Goal: Task Accomplishment & Management: Manage account settings

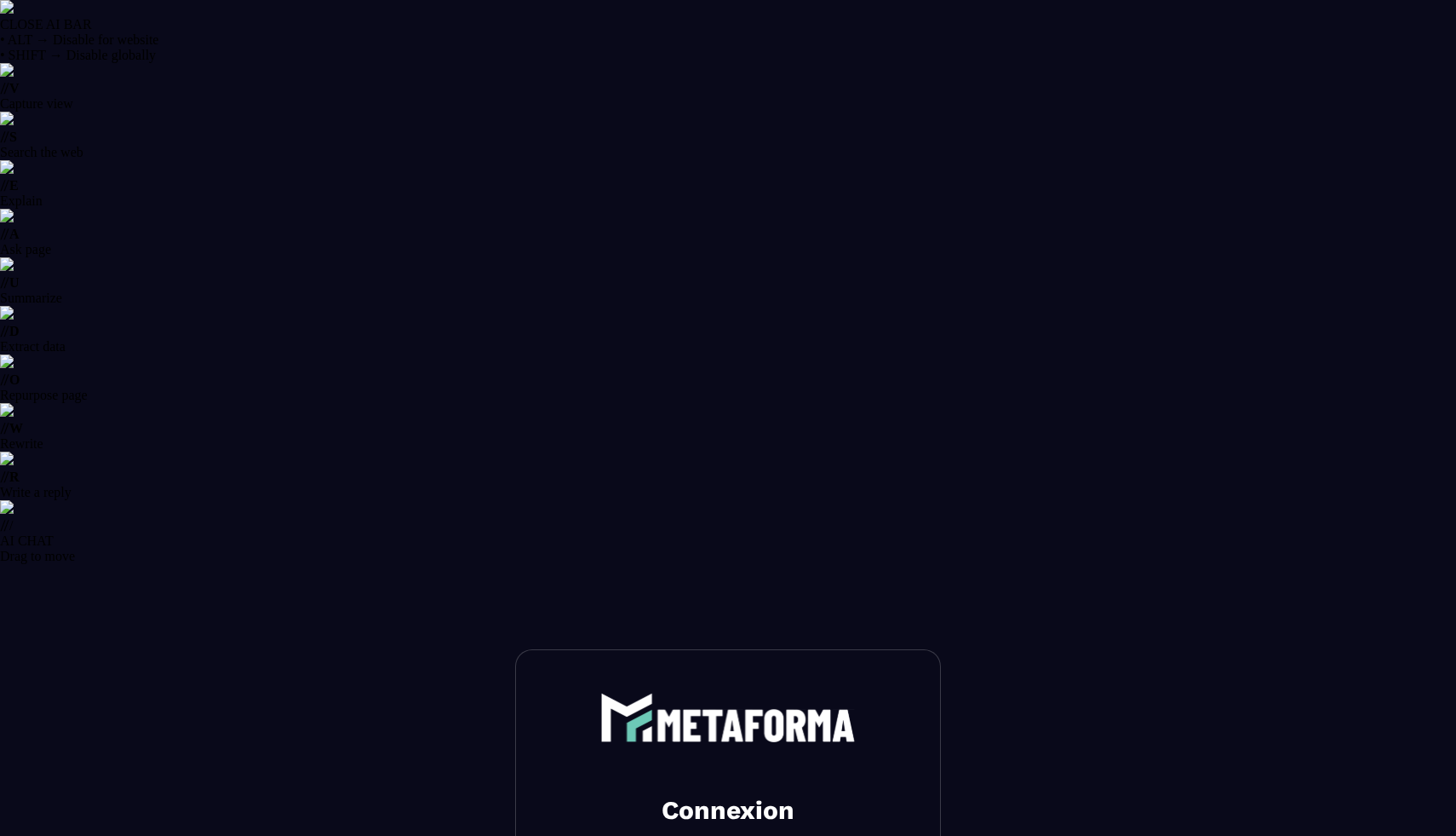
select select "******"
type input "**********"
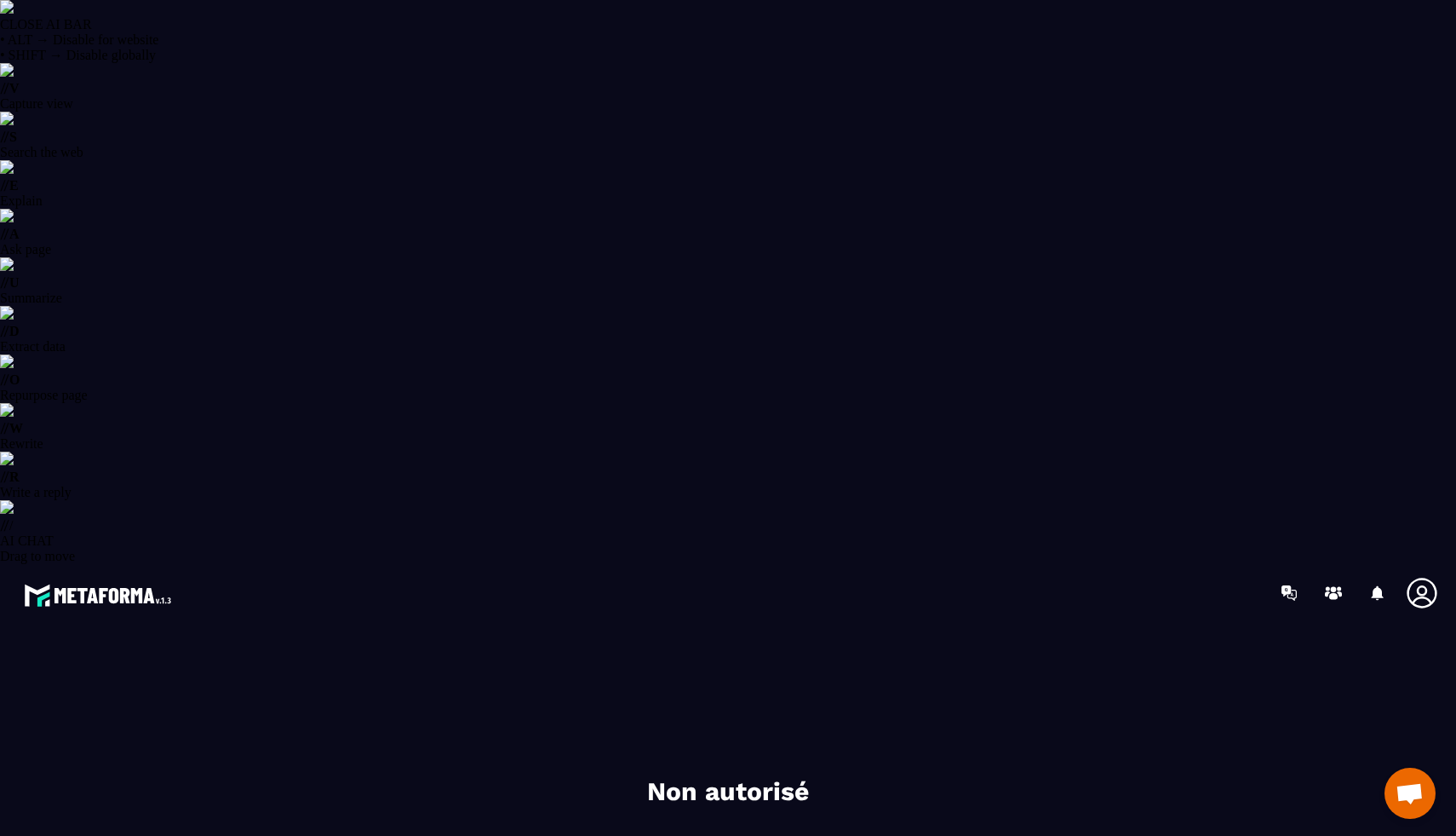
click at [1426, 578] on icon at bounding box center [1422, 592] width 30 height 30
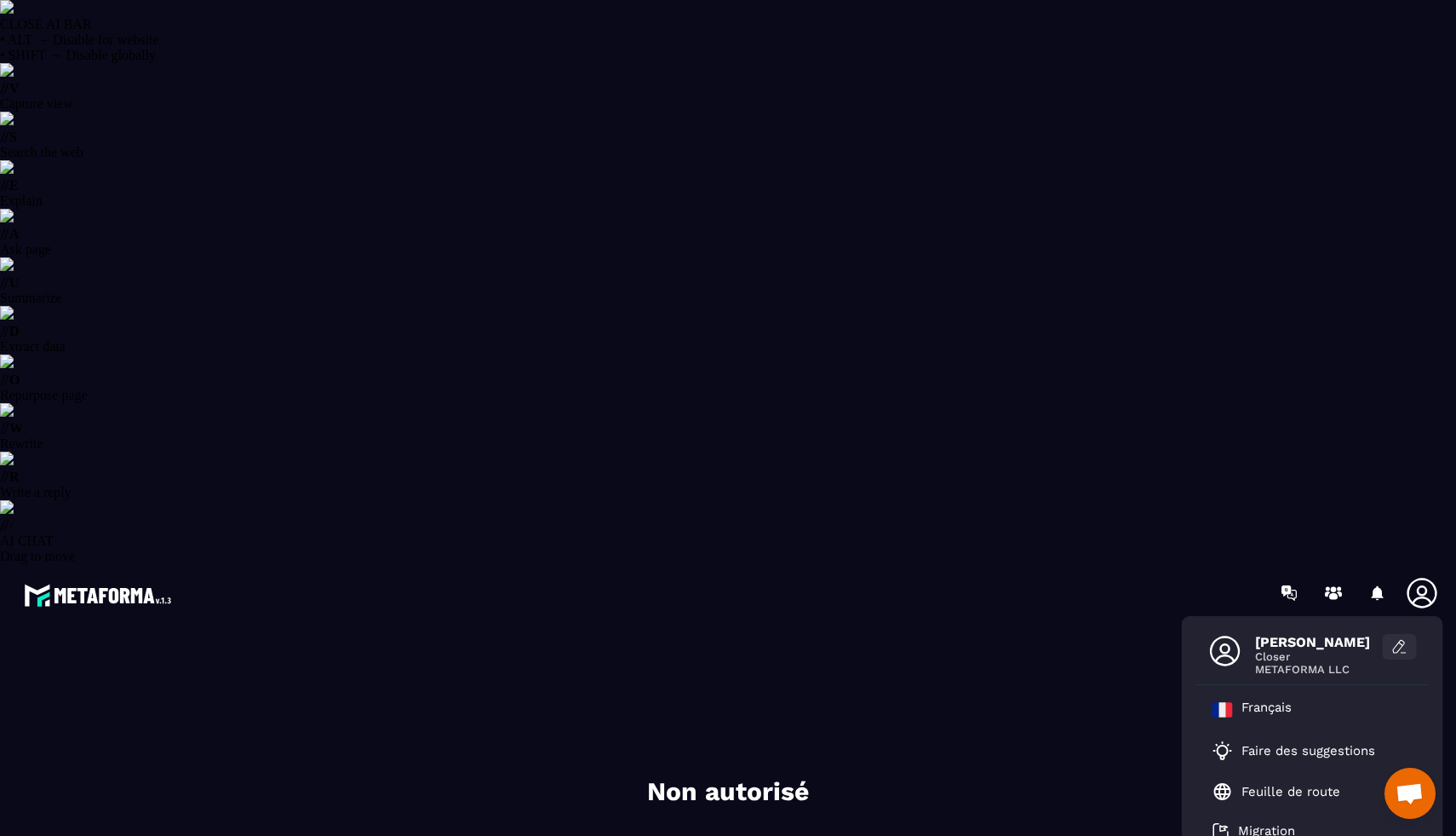
click at [1398, 638] on icon at bounding box center [1400, 646] width 17 height 17
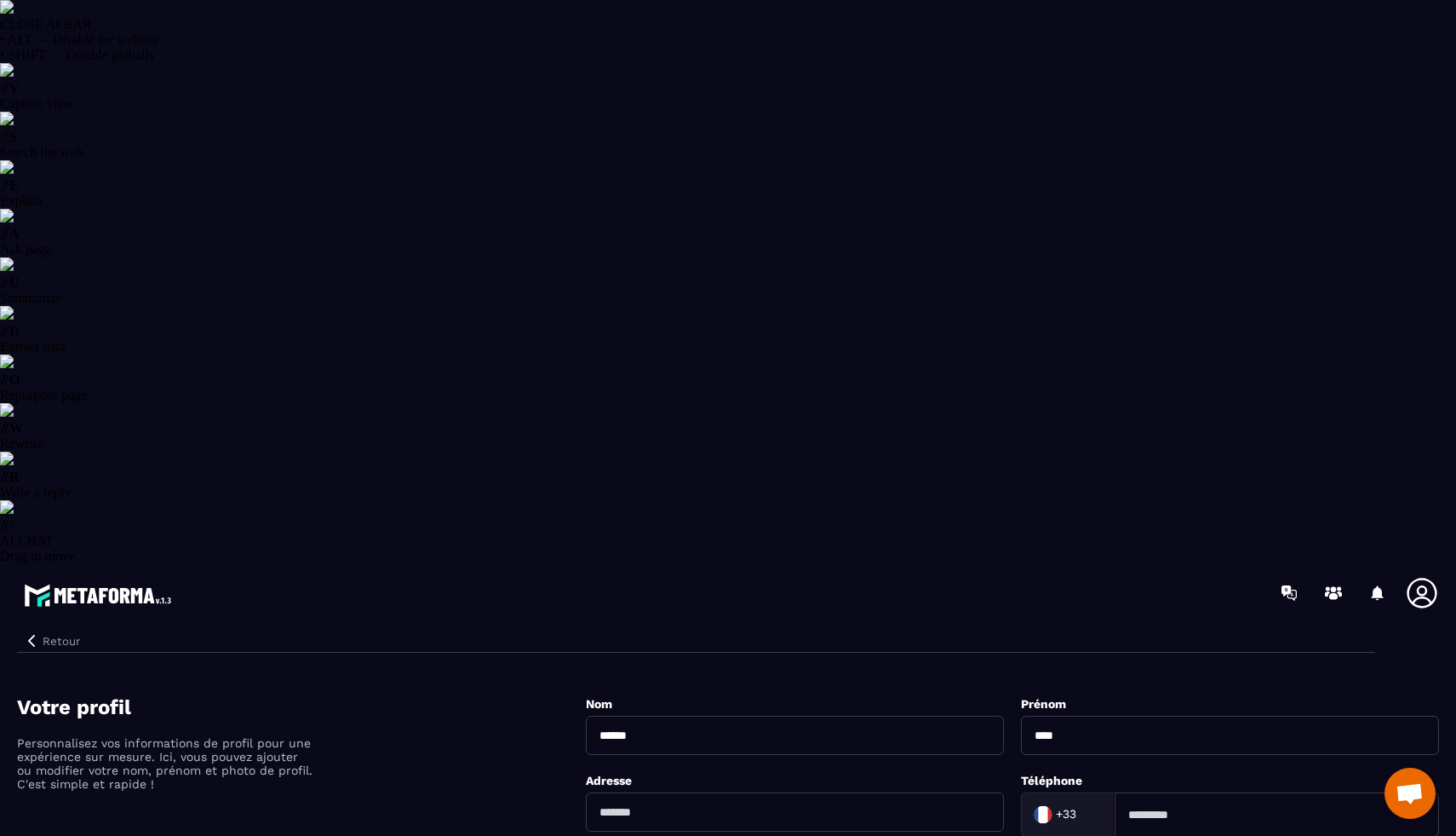
click at [1412, 576] on icon at bounding box center [1422, 593] width 34 height 34
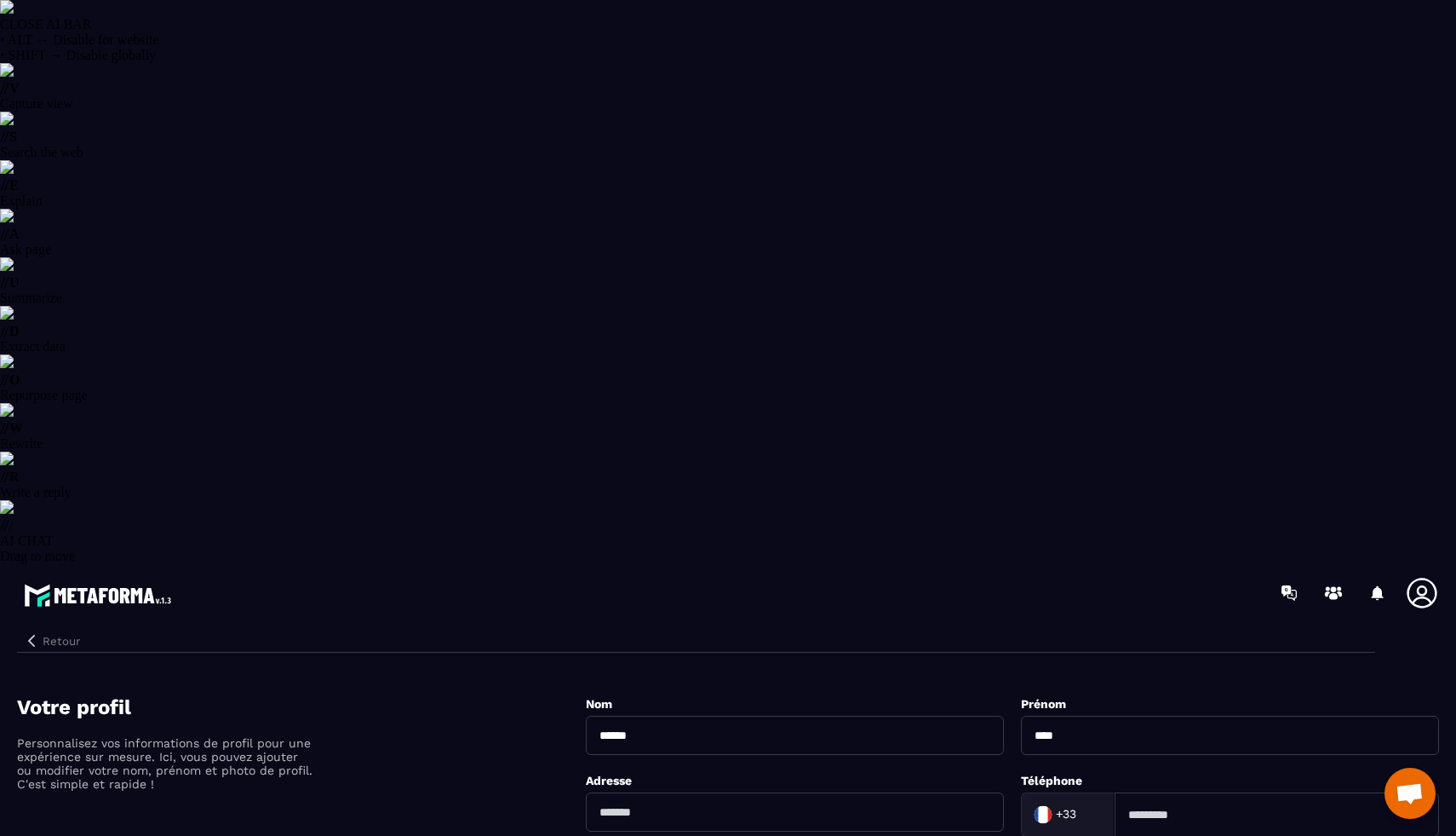
click at [29, 629] on button "Retour" at bounding box center [52, 640] width 70 height 22
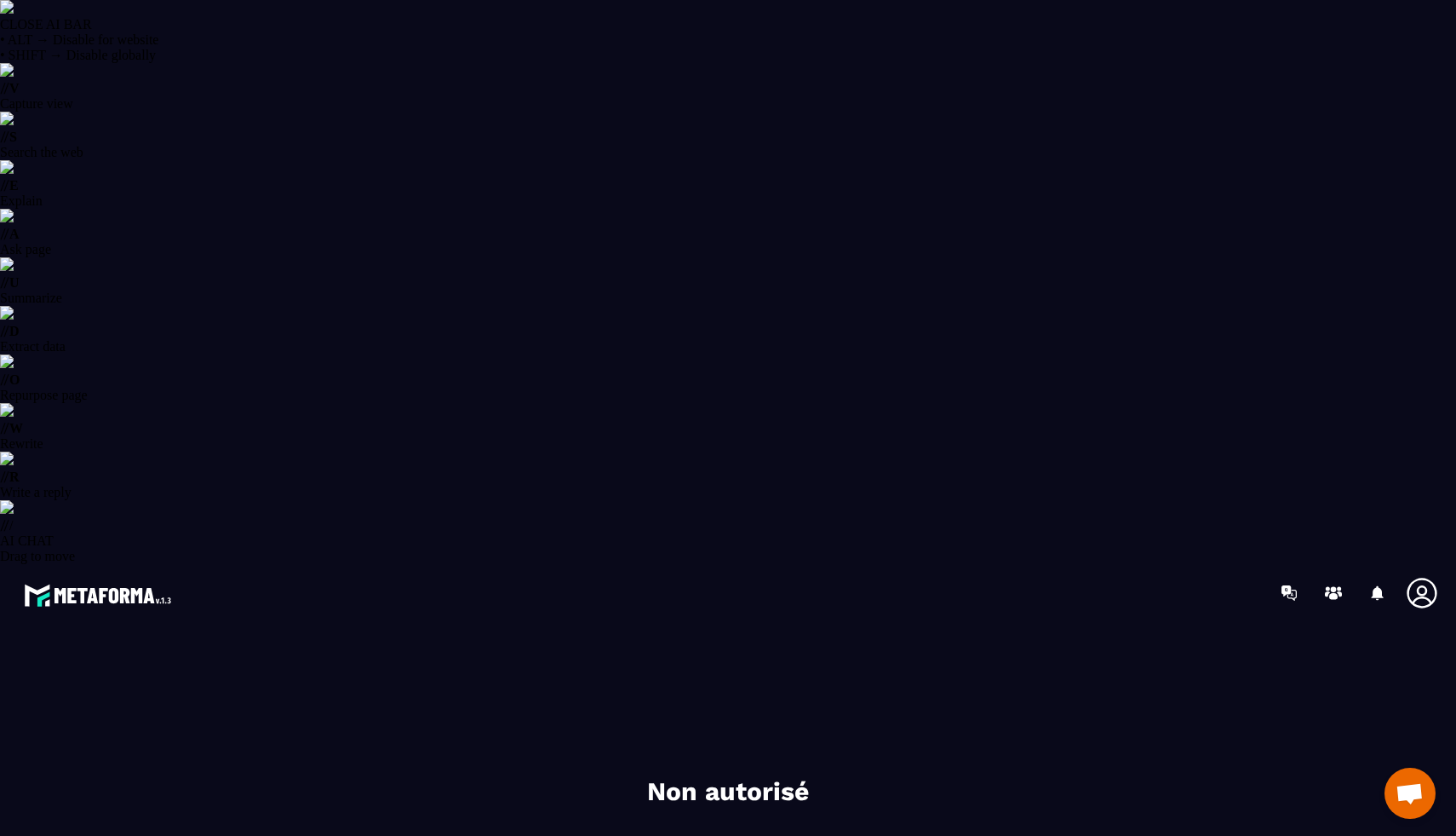
click at [1420, 578] on icon at bounding box center [1422, 592] width 30 height 30
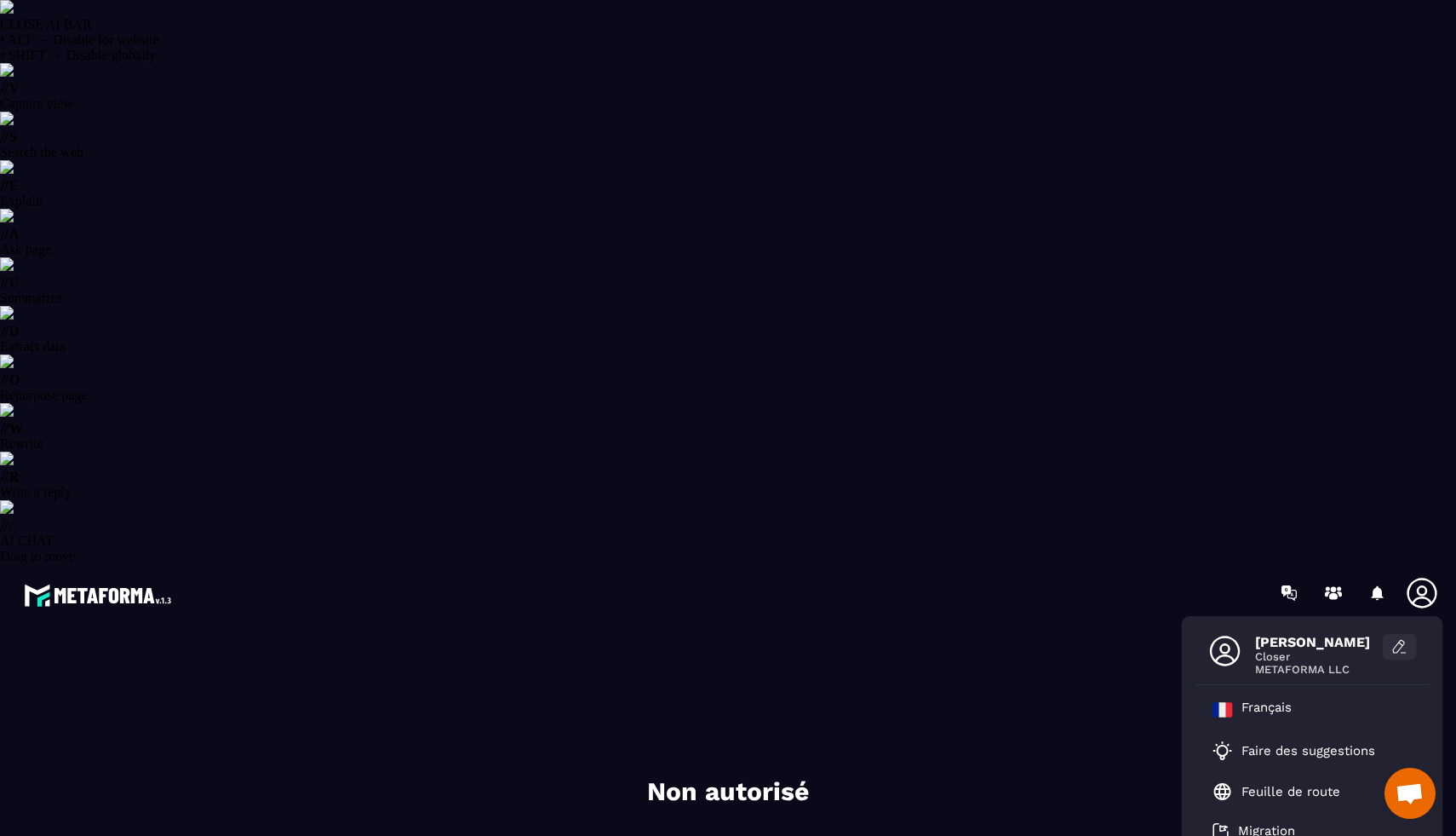
click at [1412, 634] on button at bounding box center [1401, 646] width 34 height 25
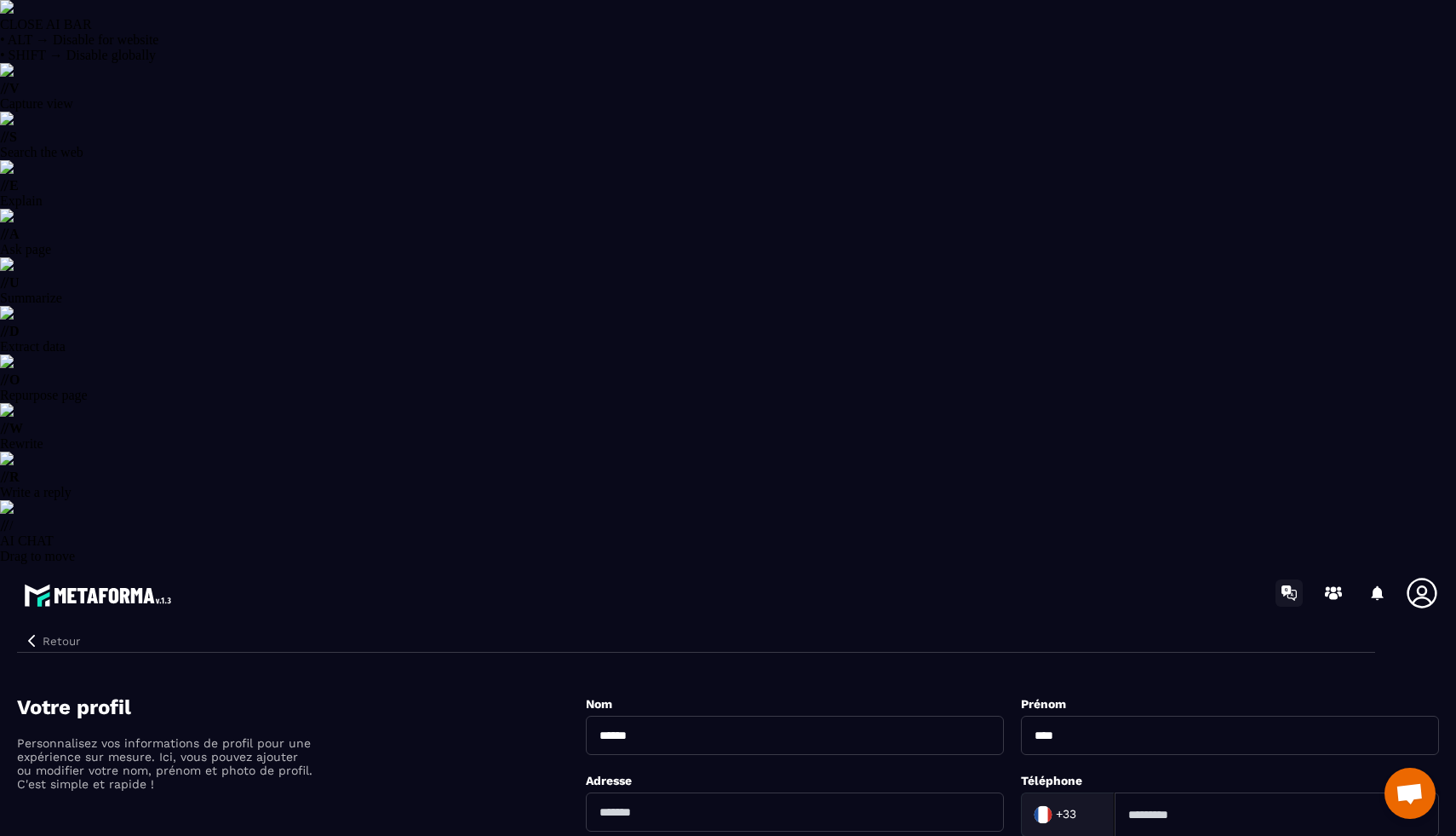
click at [1286, 579] on icon at bounding box center [1289, 593] width 27 height 27
click at [1342, 591] on icon at bounding box center [1340, 594] width 5 height 5
click at [1373, 576] on div at bounding box center [1378, 593] width 34 height 34
click at [1376, 585] on icon at bounding box center [1377, 592] width 12 height 15
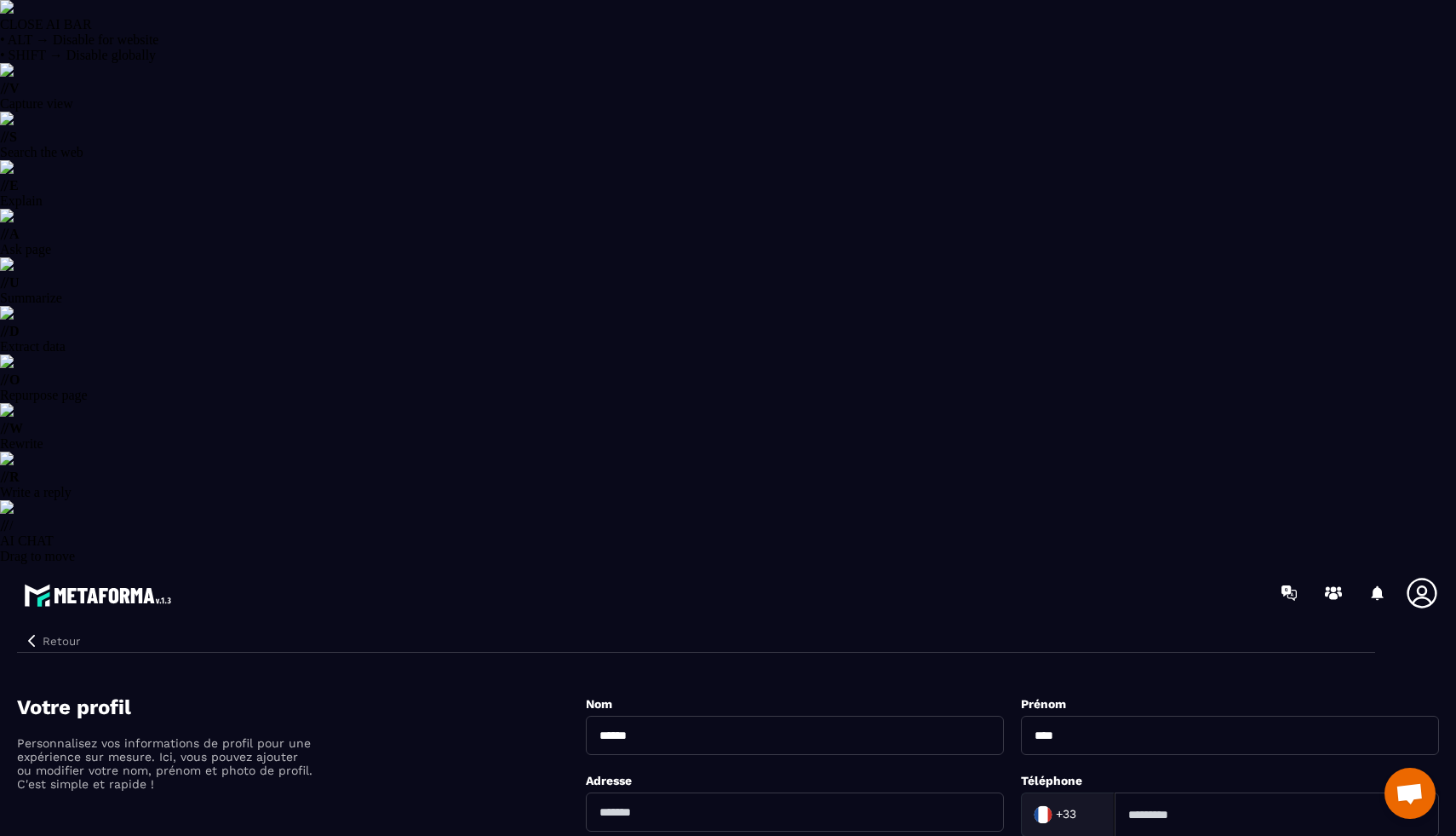
click at [1418, 578] on icon at bounding box center [1422, 592] width 30 height 30
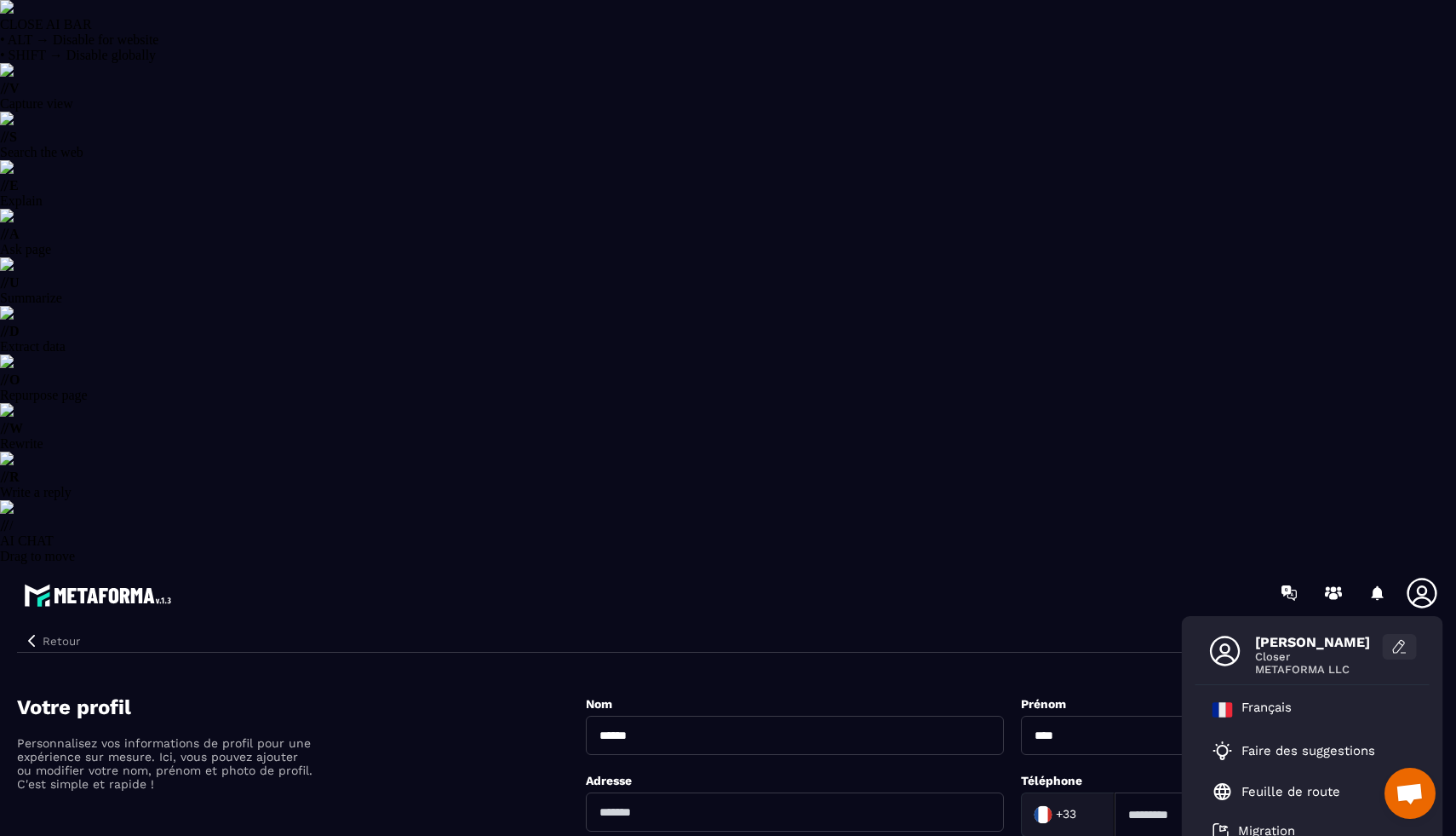
click at [1397, 638] on icon at bounding box center [1400, 646] width 17 height 17
click at [1401, 638] on icon at bounding box center [1400, 646] width 17 height 17
click at [1227, 636] on icon at bounding box center [1225, 650] width 30 height 30
click at [1389, 634] on button at bounding box center [1401, 646] width 34 height 25
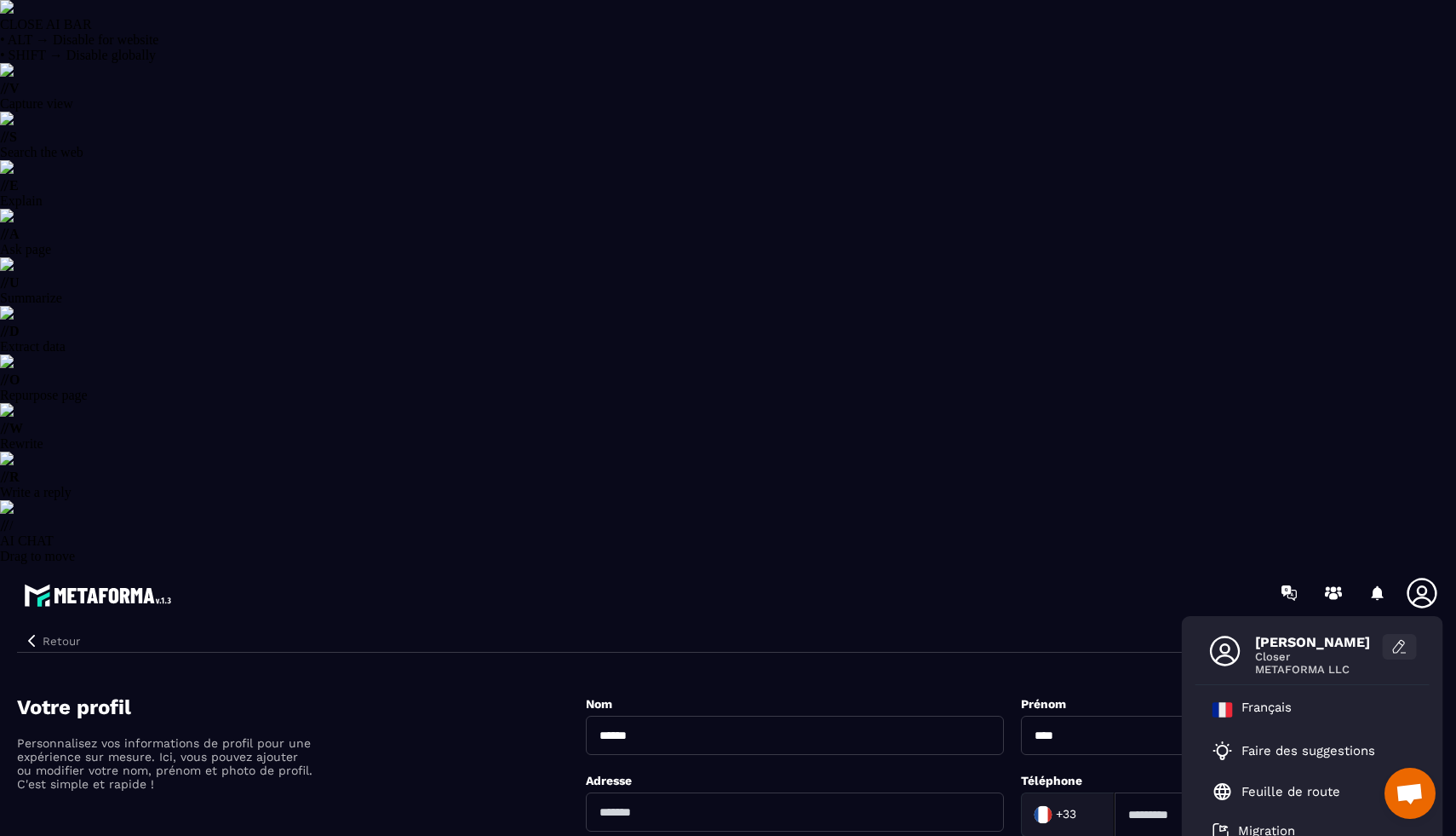
click at [1389, 634] on button at bounding box center [1401, 646] width 34 height 25
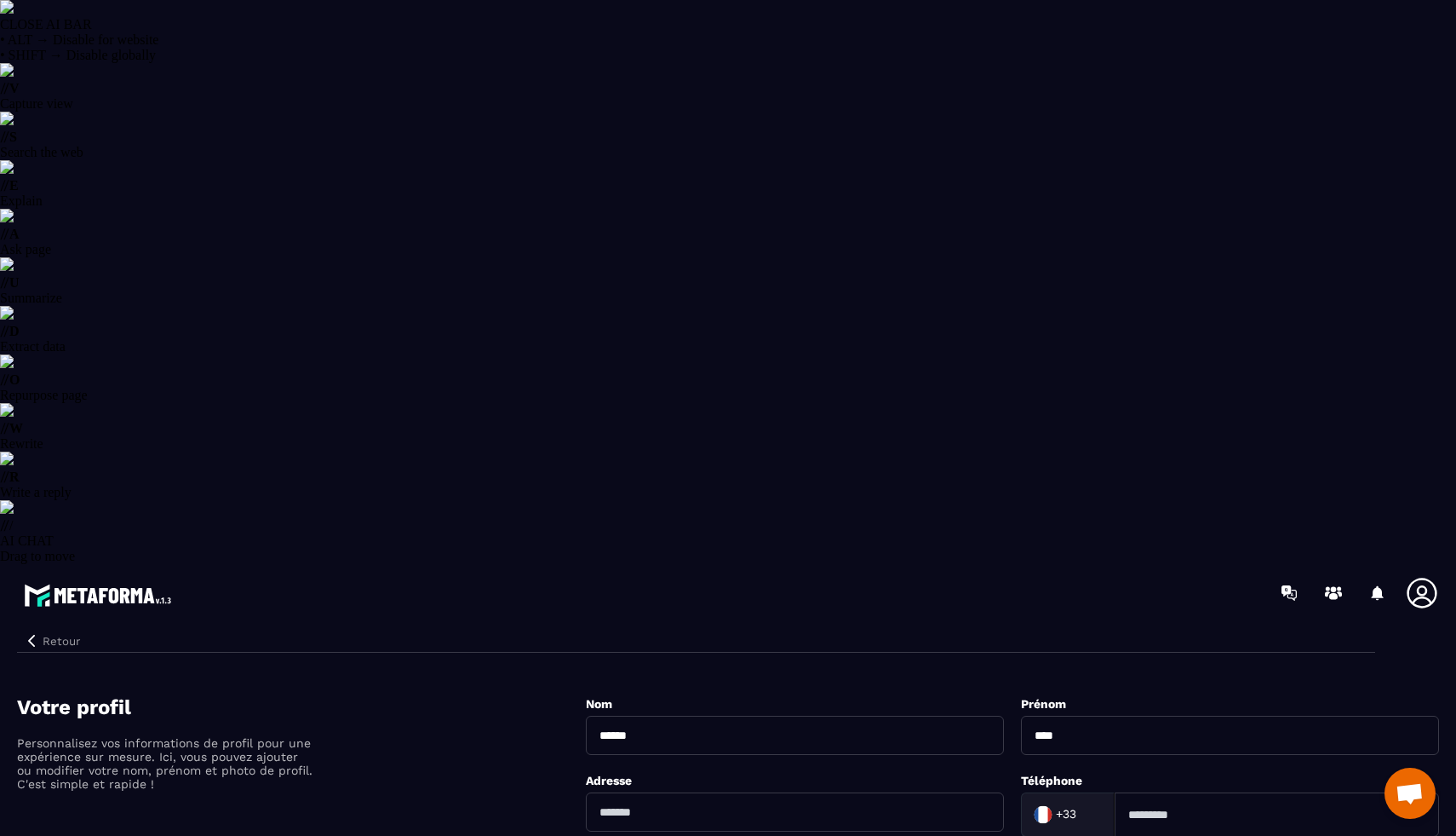
click at [1435, 578] on icon at bounding box center [1422, 592] width 30 height 30
